Goal: Information Seeking & Learning: Check status

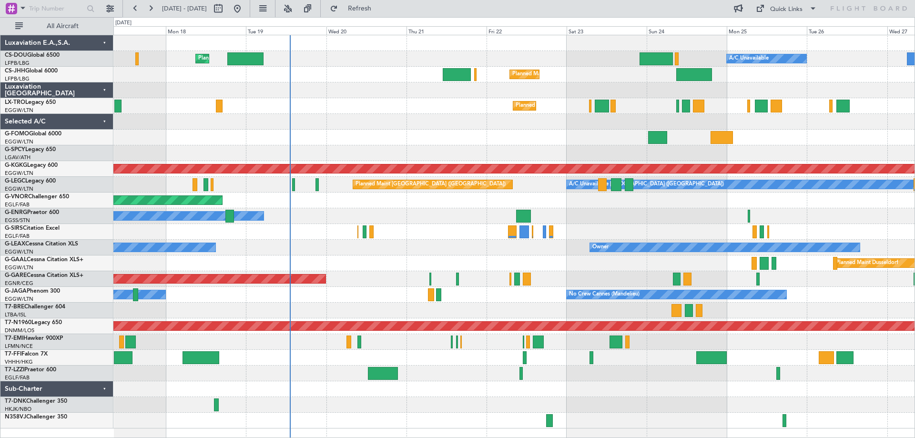
click at [380, 9] on span "Refresh" at bounding box center [360, 8] width 40 height 7
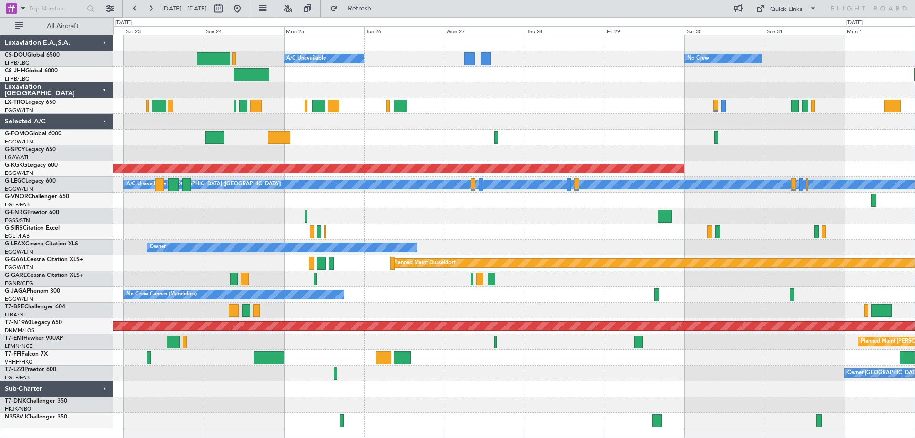
click at [323, 136] on div "Planned Maint [GEOGRAPHIC_DATA] ([GEOGRAPHIC_DATA]) A/C Unavailable No Crew Pla…" at bounding box center [513, 231] width 801 height 393
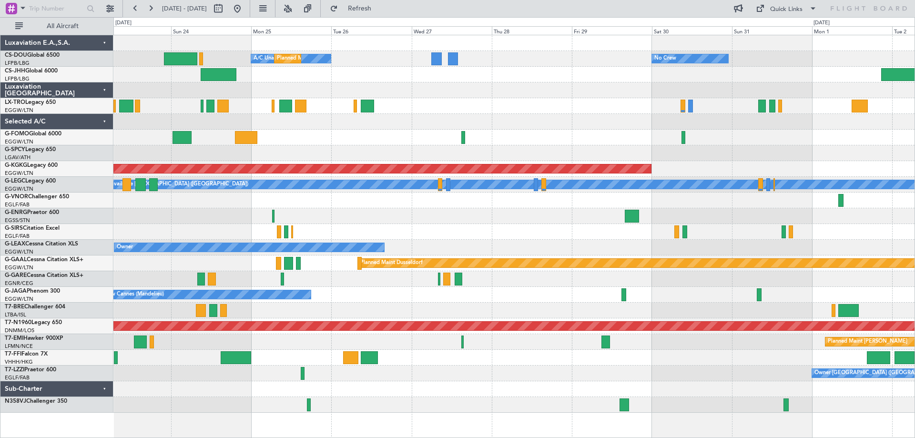
click at [722, 135] on div "No Crew A/C Unavailable Planned Maint [GEOGRAPHIC_DATA] ([GEOGRAPHIC_DATA]) Pla…" at bounding box center [513, 224] width 801 height 378
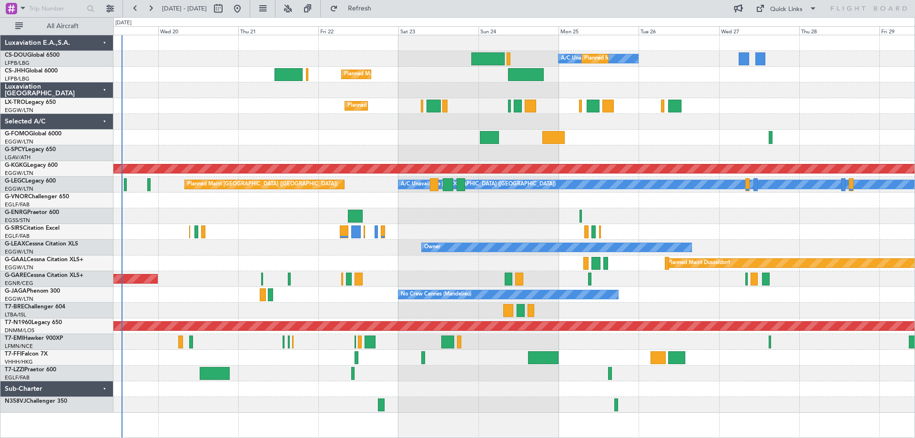
click at [674, 134] on div "A/C Unavailable Planned Maint [GEOGRAPHIC_DATA] ([GEOGRAPHIC_DATA]) Planned Mai…" at bounding box center [513, 224] width 801 height 378
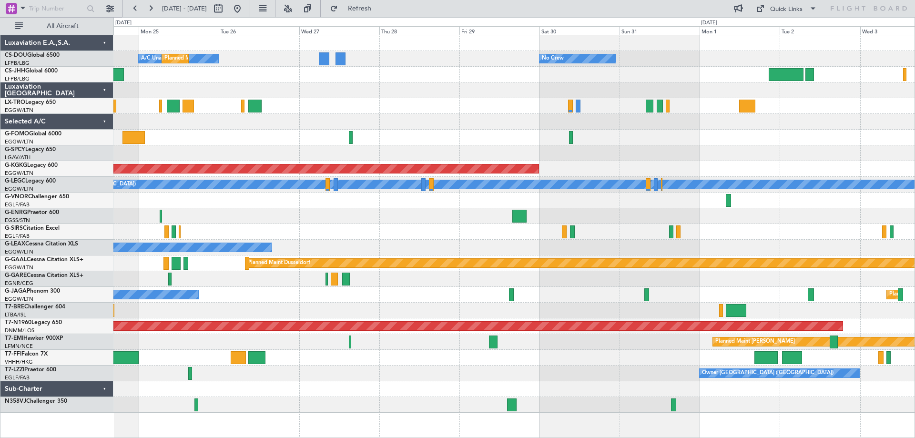
click at [378, 91] on div "A/C Unavailable Planned Maint [GEOGRAPHIC_DATA] ([GEOGRAPHIC_DATA]) No Crew Pla…" at bounding box center [513, 224] width 801 height 378
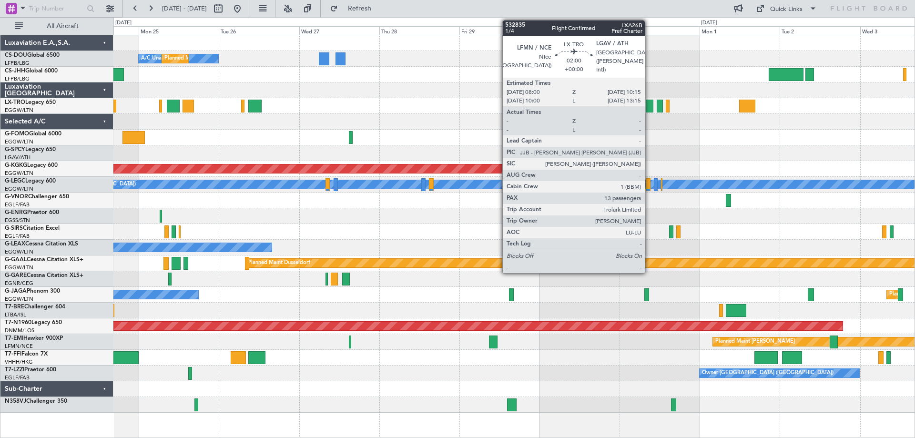
click at [649, 106] on div at bounding box center [650, 106] width 8 height 13
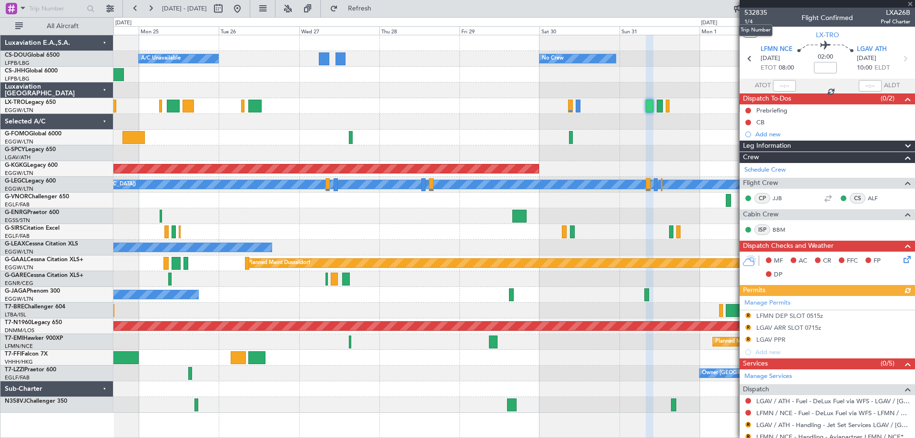
click at [756, 12] on span "532835" at bounding box center [756, 13] width 23 height 10
click at [910, 4] on span at bounding box center [911, 4] width 10 height 9
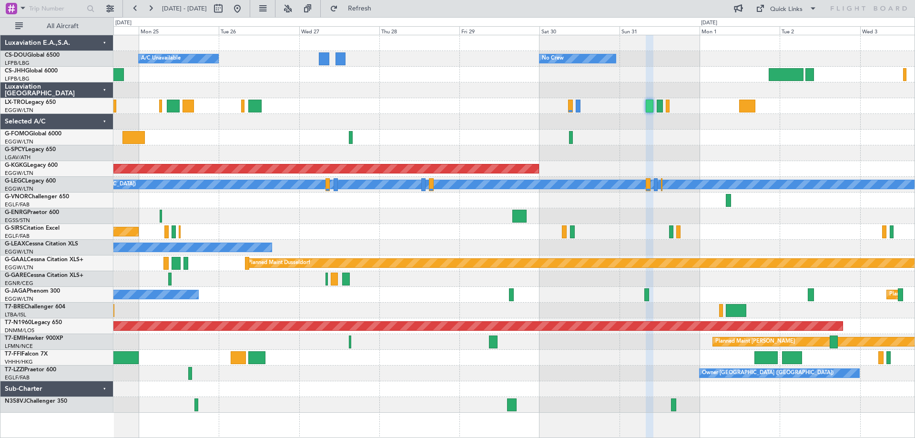
type input "0"
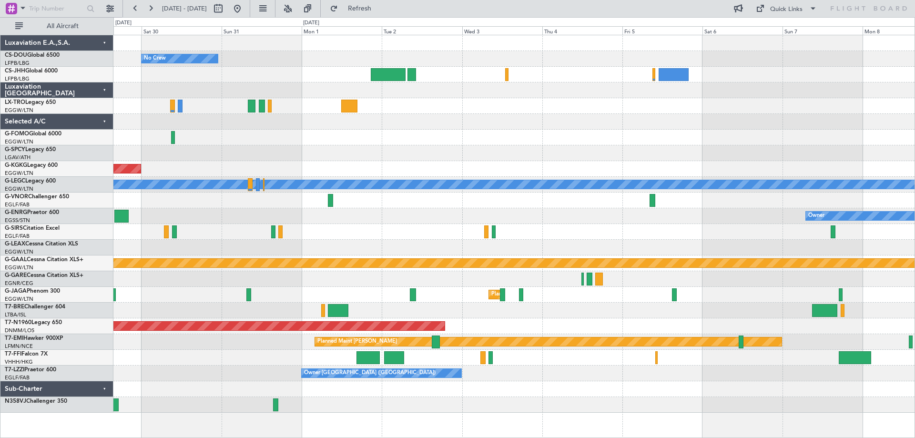
click at [421, 109] on div at bounding box center [513, 106] width 801 height 16
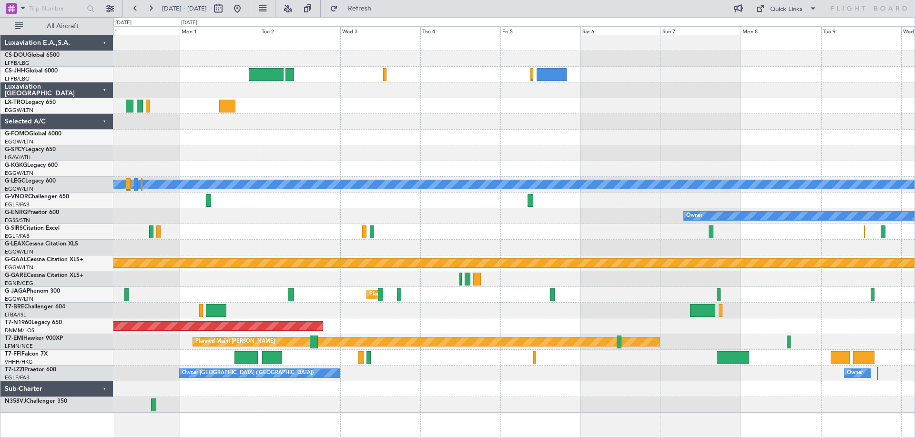
click at [634, 120] on div at bounding box center [513, 122] width 801 height 16
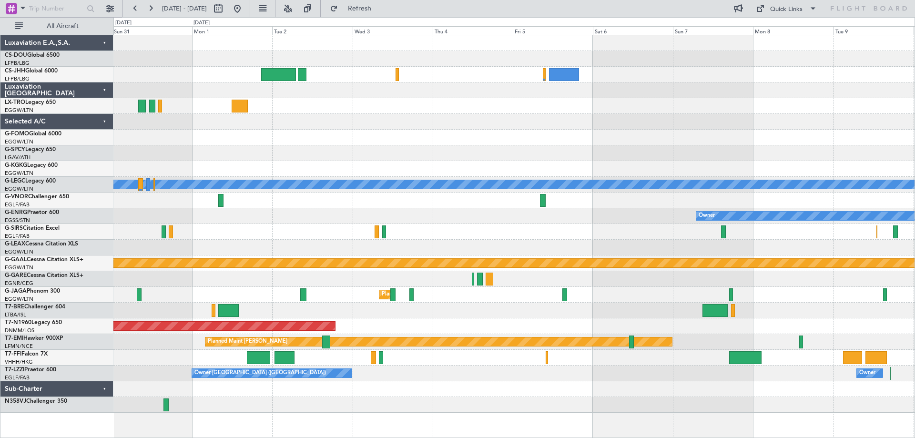
click at [296, 128] on div "No Crew AOG Maint [GEOGRAPHIC_DATA] ([GEOGRAPHIC_DATA]) A/C Unavailable [GEOGRA…" at bounding box center [513, 224] width 801 height 378
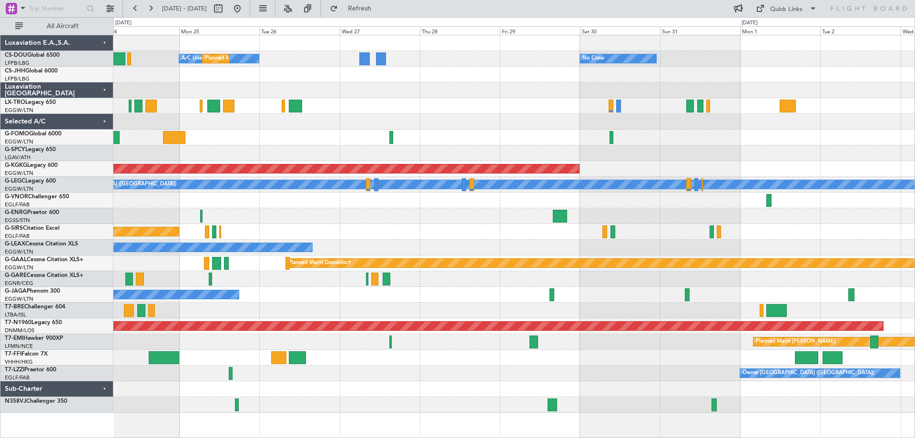
click at [881, 141] on div at bounding box center [513, 138] width 801 height 16
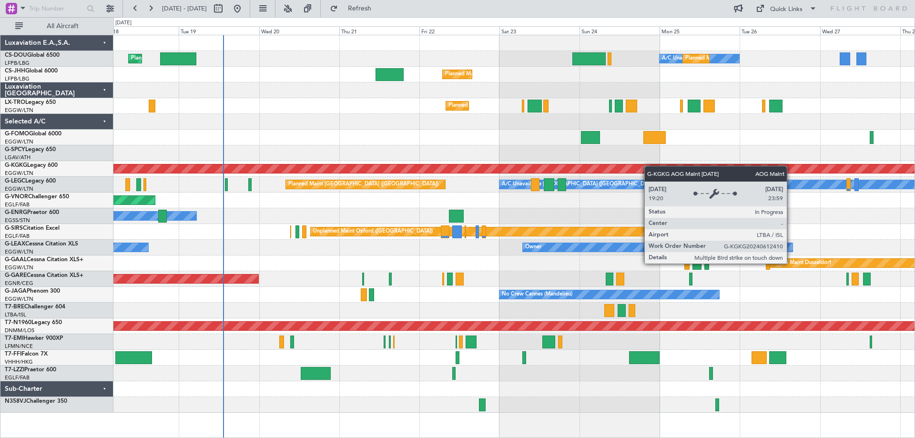
click at [716, 172] on div "A/C Unavailable Planned Maint [GEOGRAPHIC_DATA] ([GEOGRAPHIC_DATA]) Planned Mai…" at bounding box center [513, 224] width 801 height 378
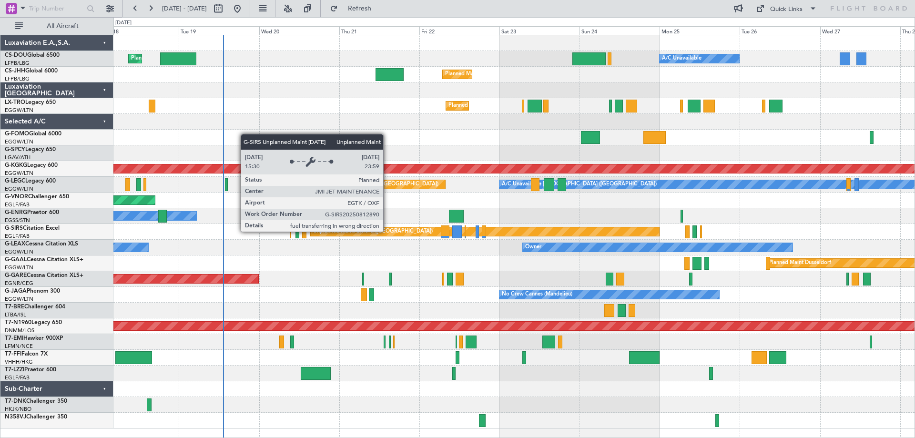
click at [388, 231] on div "Unplanned Maint Oxford ([GEOGRAPHIC_DATA])" at bounding box center [373, 232] width 120 height 14
